Goal: Book appointment/travel/reservation

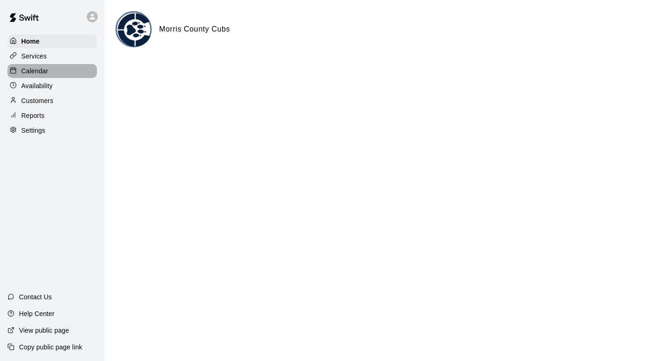
click at [77, 67] on div "Calendar" at bounding box center [51, 71] width 89 height 14
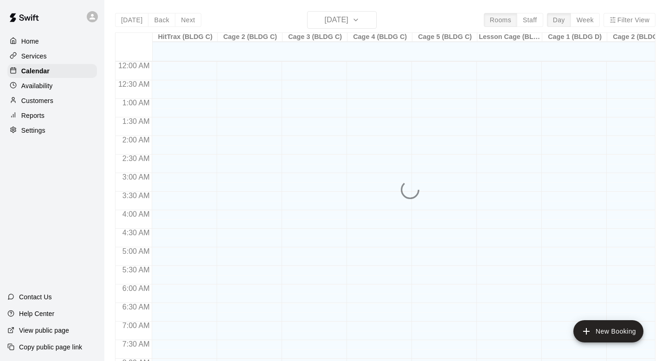
scroll to position [466, 0]
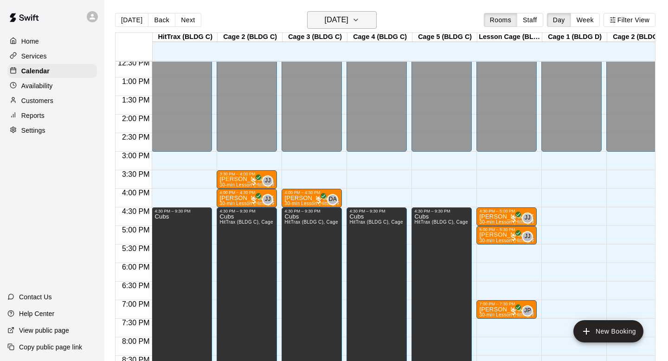
click at [348, 24] on h6 "[DATE]" at bounding box center [336, 19] width 24 height 13
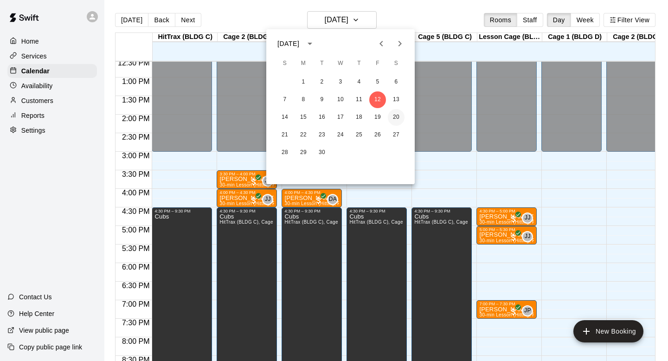
click at [396, 115] on button "20" at bounding box center [396, 117] width 17 height 17
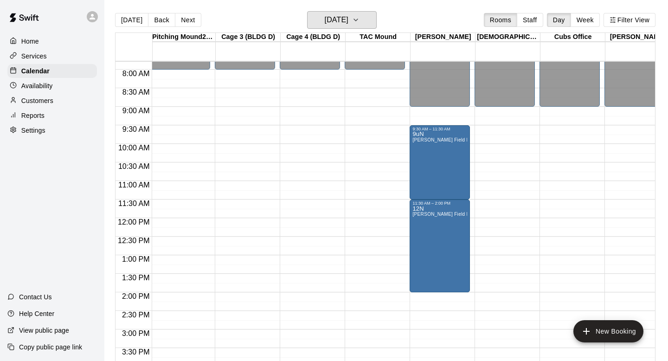
scroll to position [0, 601]
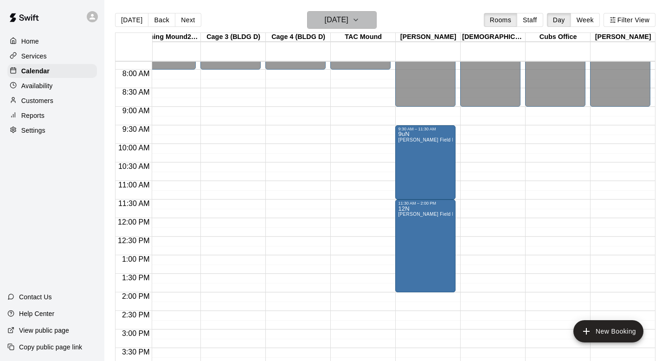
click at [348, 26] on h6 "[DATE]" at bounding box center [336, 19] width 24 height 13
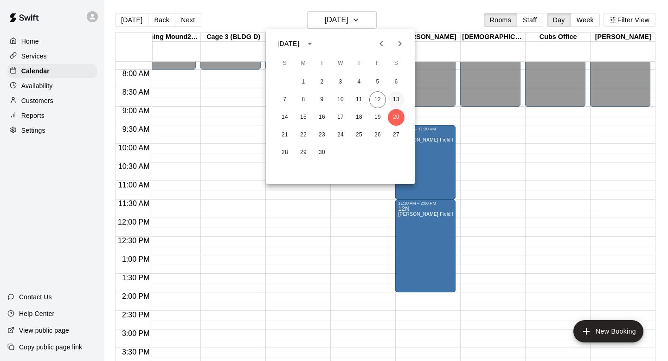
click at [394, 101] on button "13" at bounding box center [396, 99] width 17 height 17
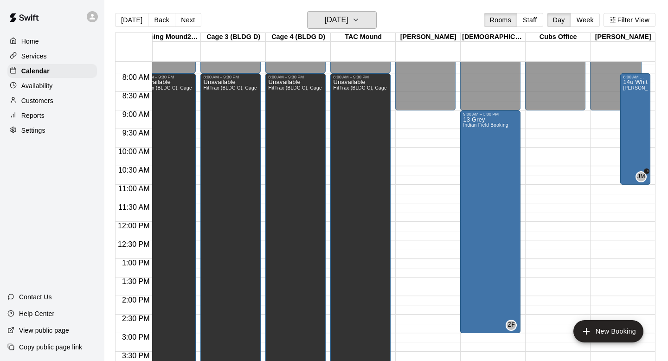
scroll to position [281, 601]
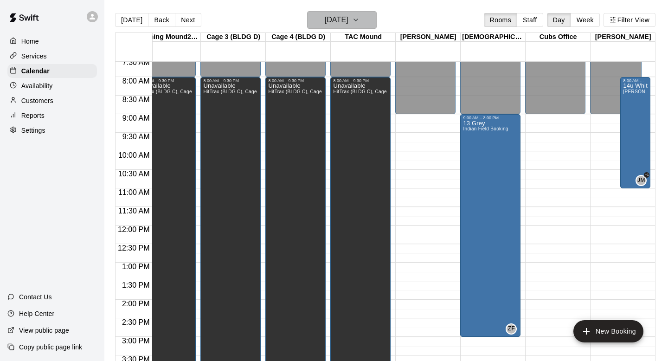
click at [348, 25] on h6 "[DATE]" at bounding box center [336, 19] width 24 height 13
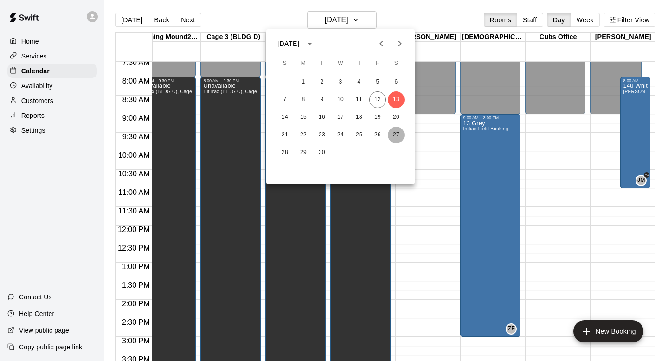
click at [395, 134] on button "27" at bounding box center [396, 135] width 17 height 17
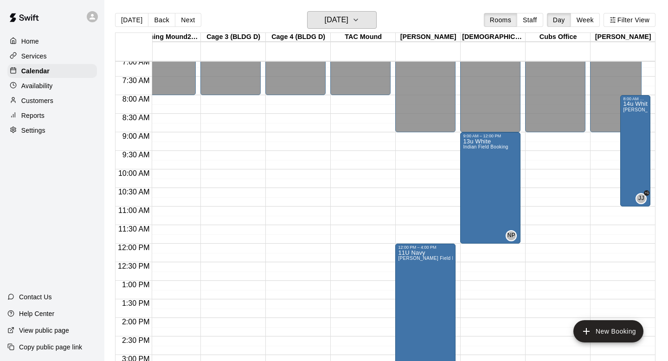
scroll to position [262, 601]
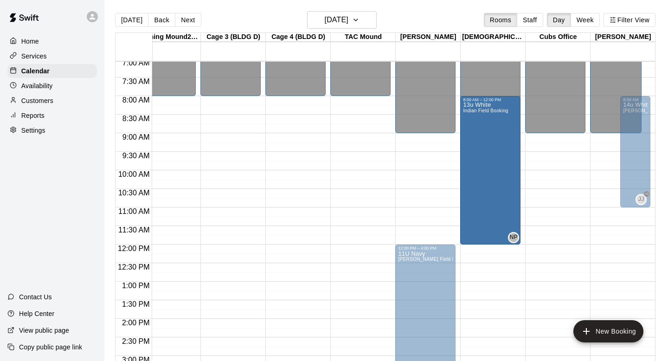
drag, startPoint x: 489, startPoint y: 135, endPoint x: 490, endPoint y: 104, distance: 31.1
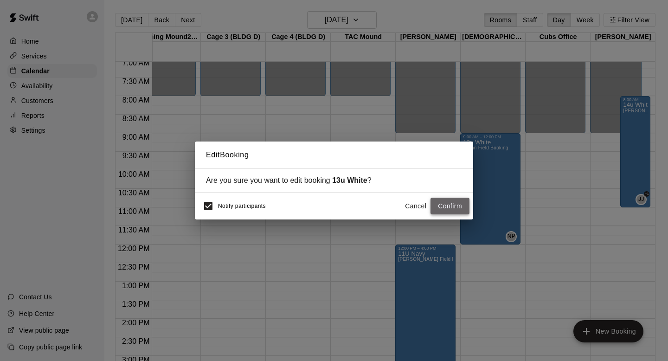
click at [449, 208] on button "Confirm" at bounding box center [449, 205] width 39 height 17
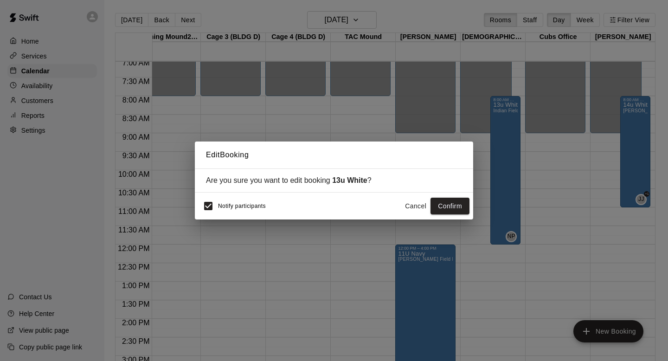
click at [416, 204] on button "Cancel" at bounding box center [416, 205] width 30 height 17
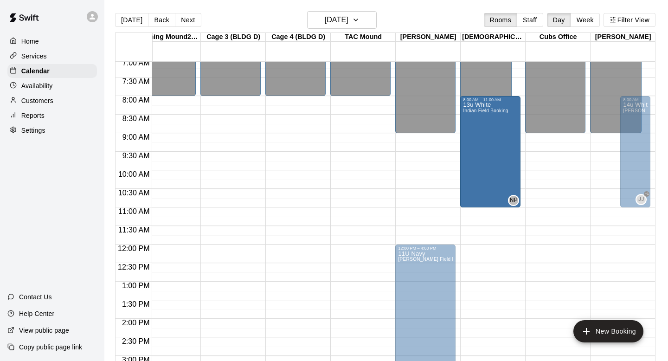
drag, startPoint x: 505, startPoint y: 242, endPoint x: 505, endPoint y: 215, distance: 27.4
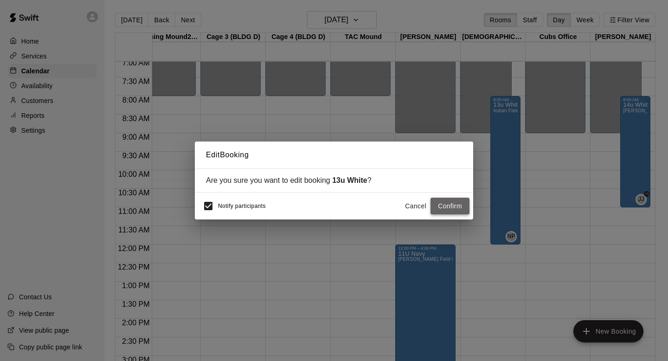
click at [454, 205] on button "Confirm" at bounding box center [449, 205] width 39 height 17
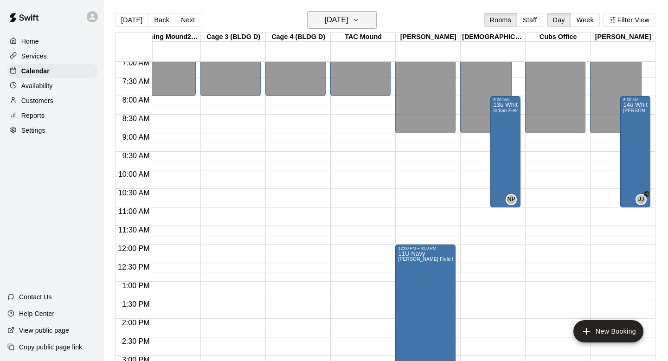
click at [348, 23] on h6 "[DATE]" at bounding box center [336, 19] width 24 height 13
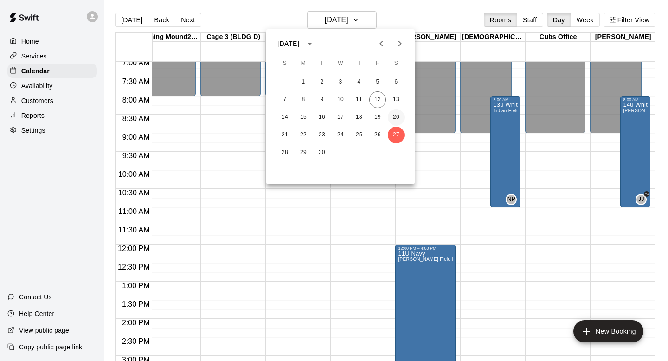
click at [399, 115] on button "20" at bounding box center [396, 117] width 17 height 17
